Goal: Task Accomplishment & Management: Find specific page/section

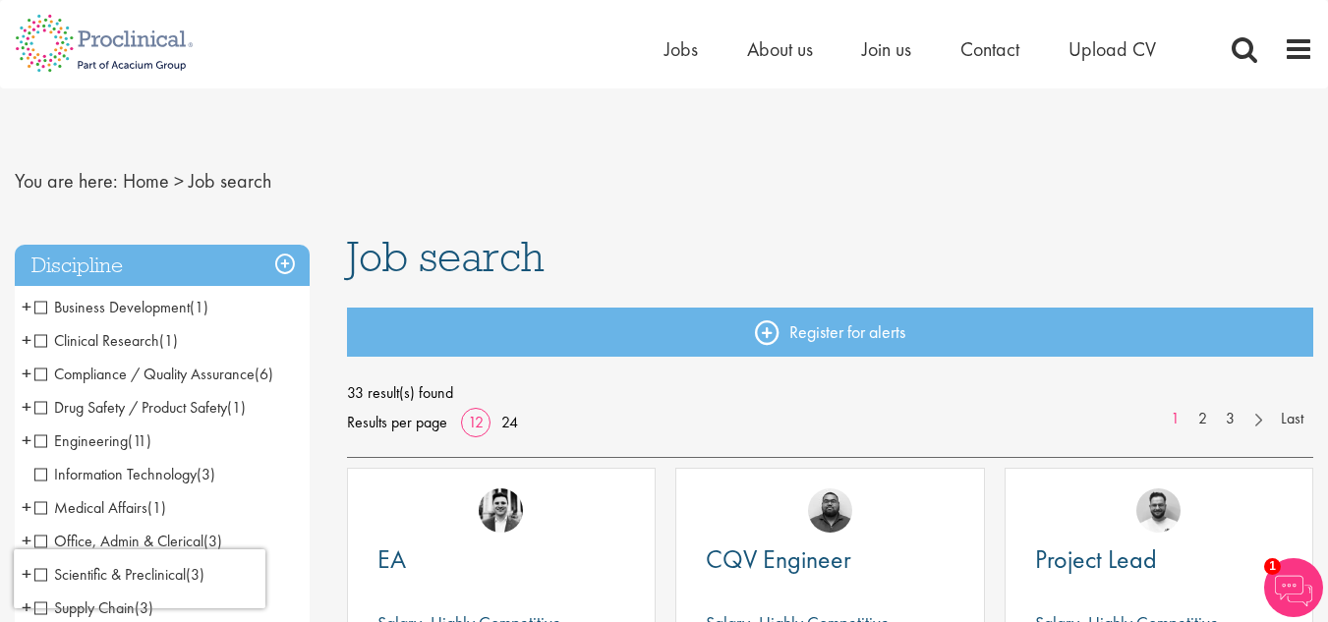
click at [41, 308] on span "Business Development" at bounding box center [111, 307] width 155 height 21
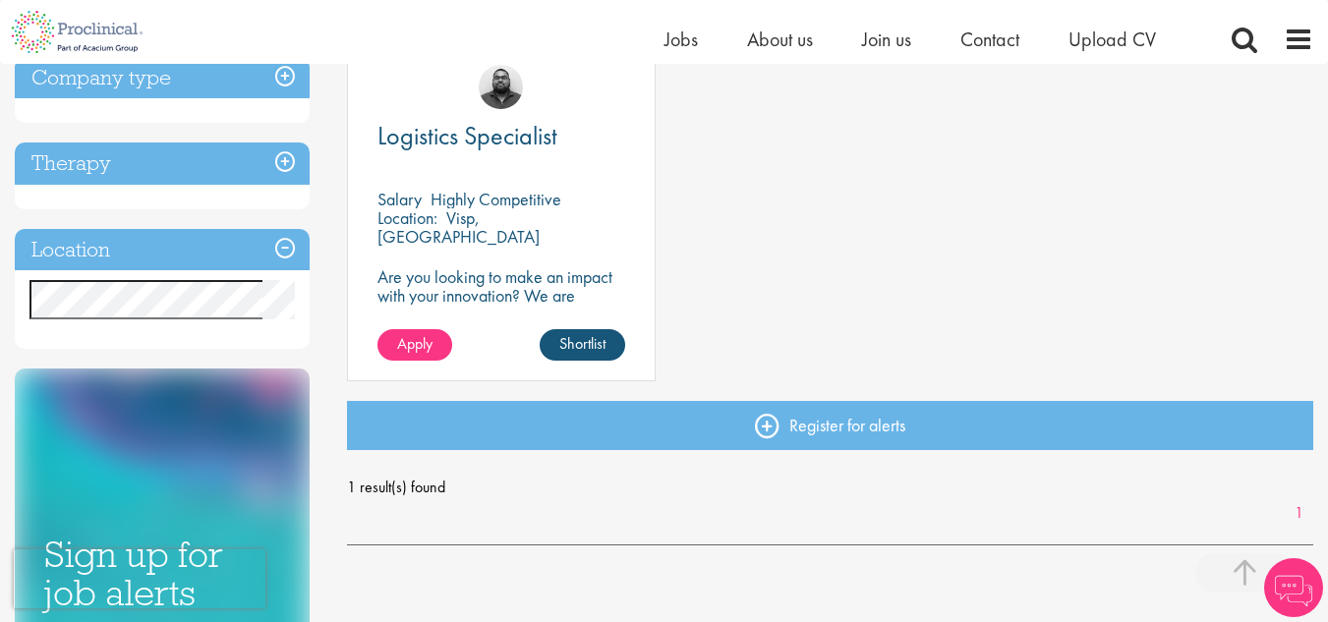
scroll to position [393, 0]
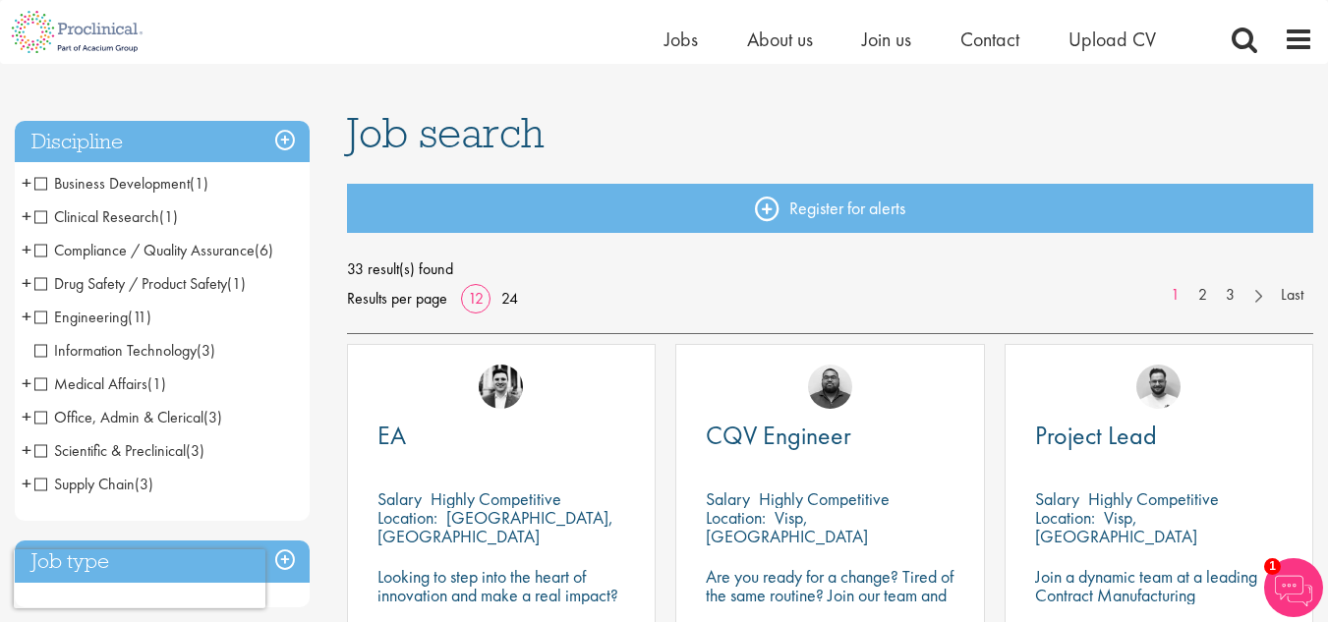
scroll to position [118, 0]
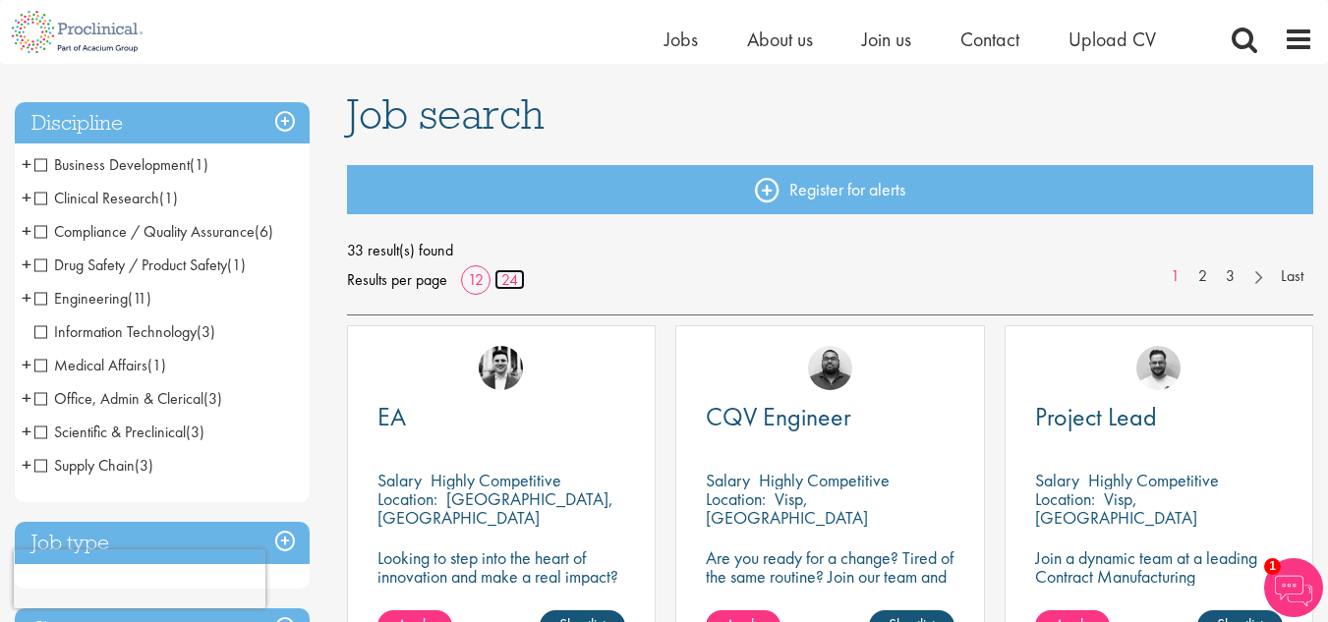
click at [512, 283] on link "24" at bounding box center [509, 279] width 30 height 21
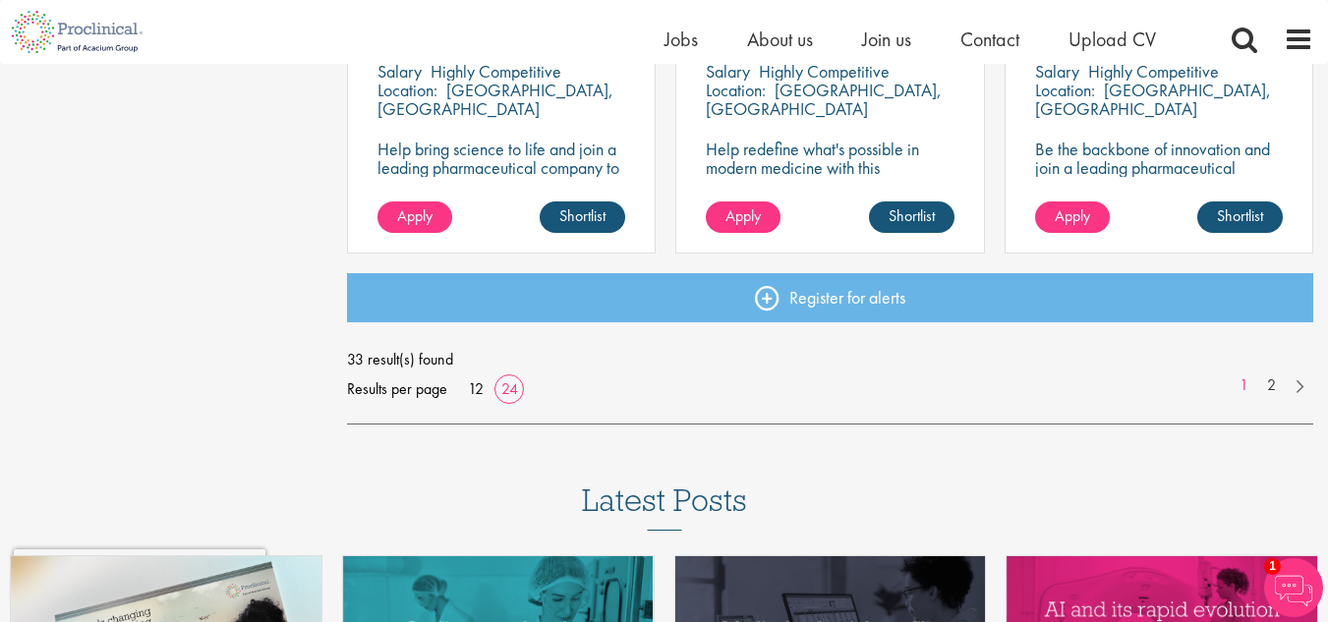
scroll to position [3027, 0]
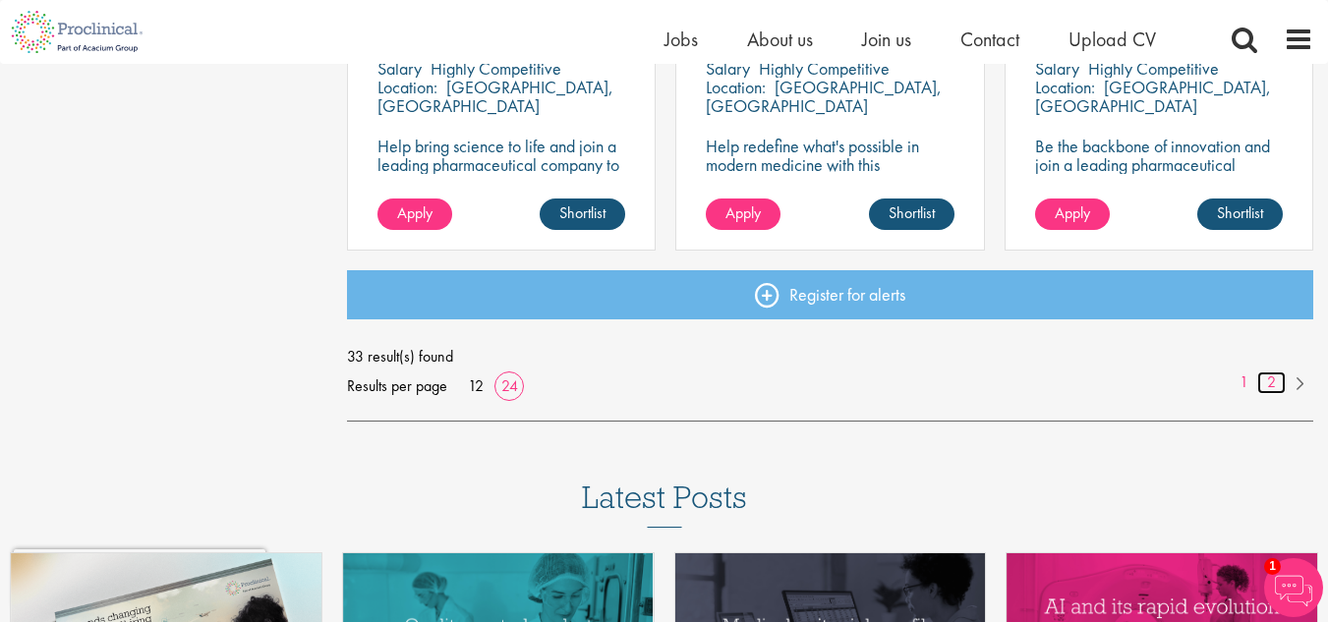
click at [1271, 388] on link "2" at bounding box center [1271, 383] width 29 height 23
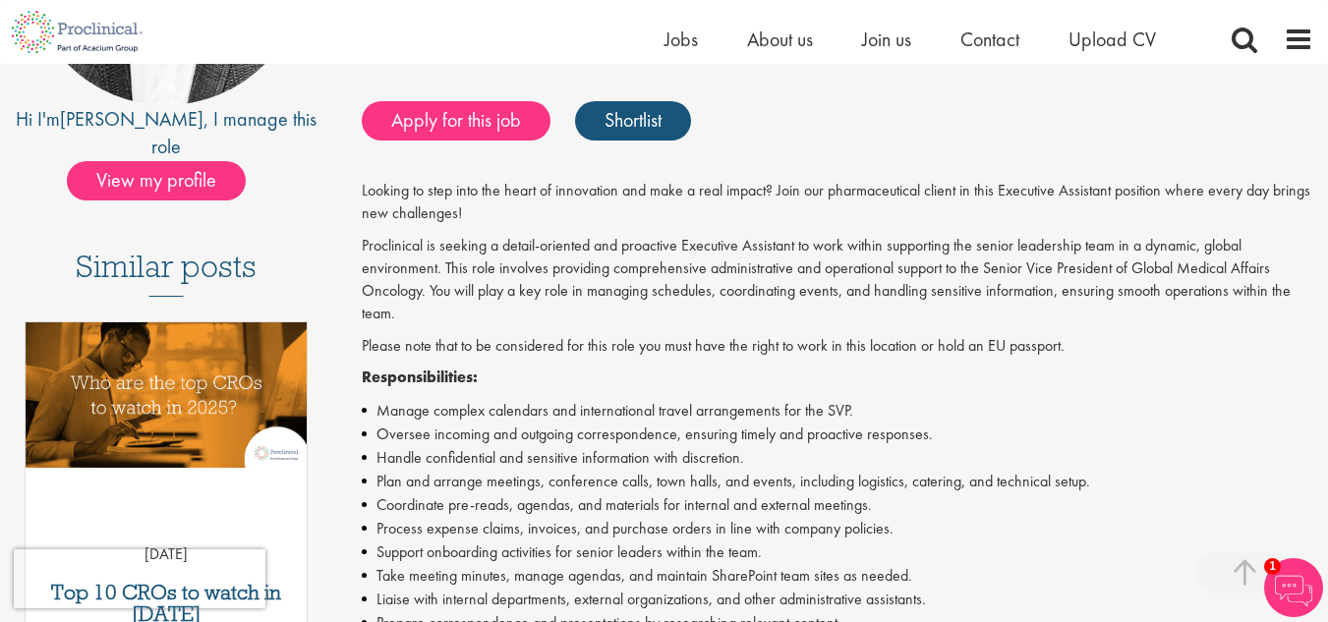
scroll to position [393, 0]
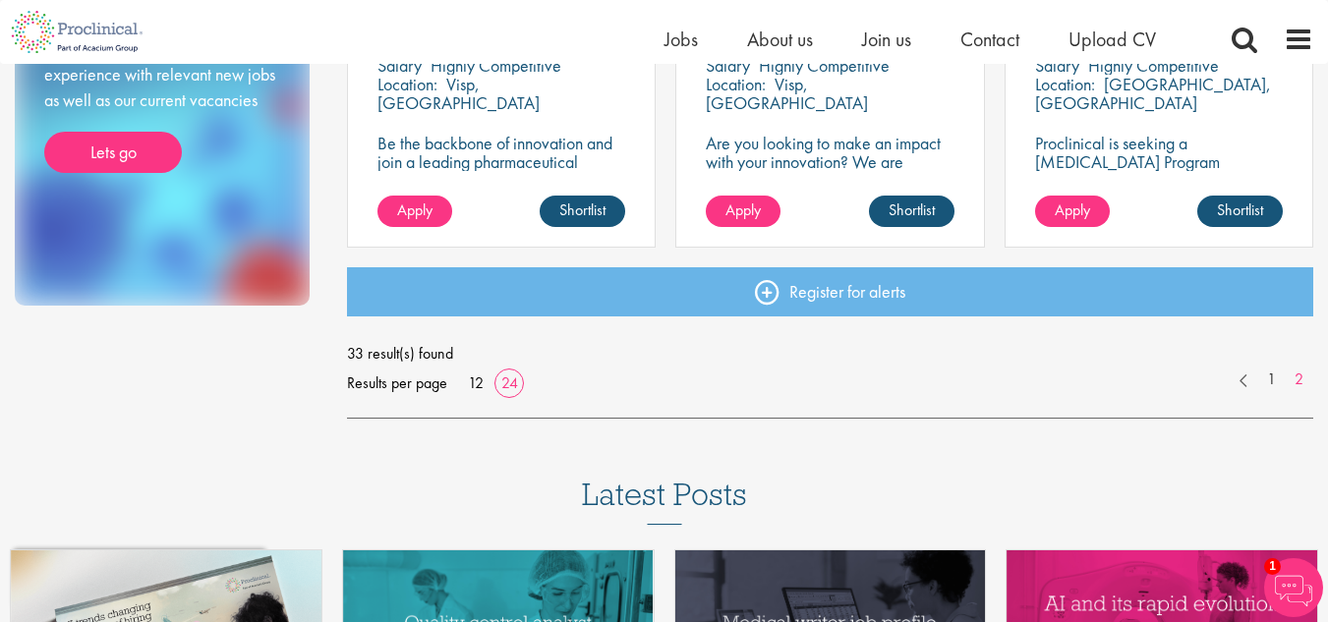
scroll to position [1258, 0]
